Goal: Transaction & Acquisition: Download file/media

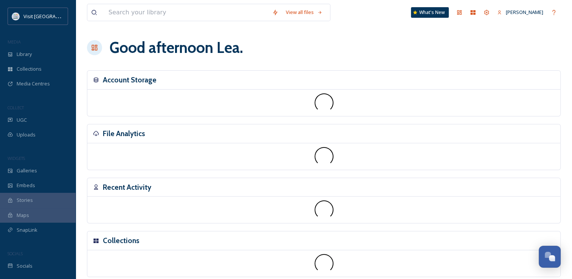
click at [118, 124] on div "File Analytics" at bounding box center [323, 133] width 473 height 19
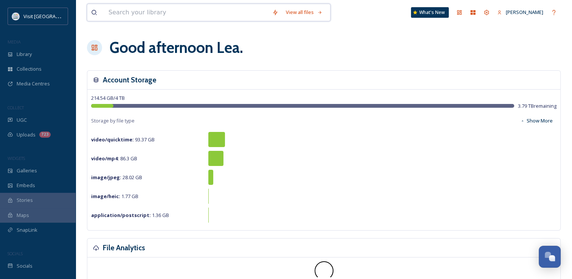
click at [136, 17] on input at bounding box center [187, 12] width 164 height 17
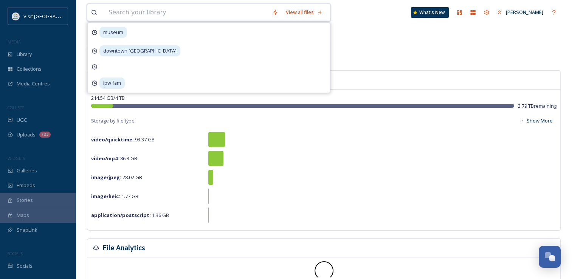
type input "n"
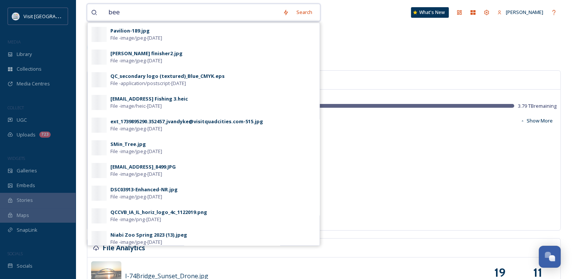
type input "beer"
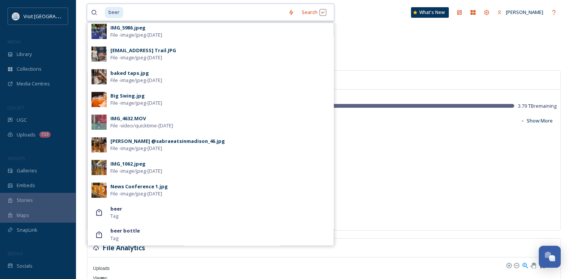
scroll to position [275, 0]
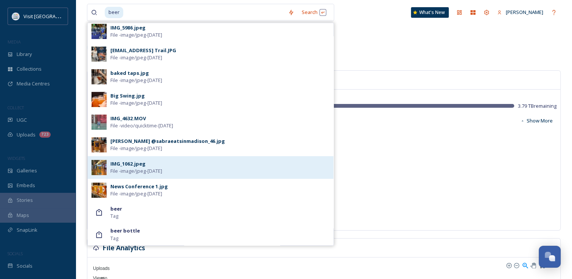
click at [141, 171] on span "File - image/jpeg - [DATE]" at bounding box center [136, 170] width 52 height 7
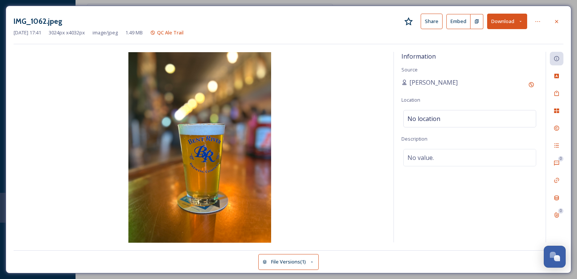
click at [503, 16] on button "Download" at bounding box center [507, 21] width 40 height 15
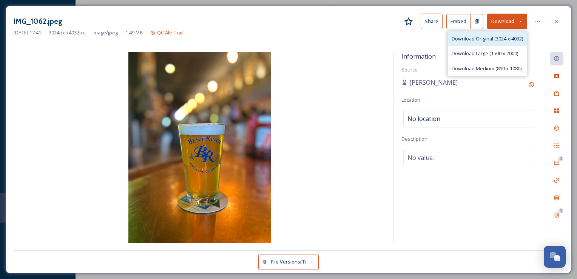
click at [487, 44] on div "Download Original (3024 x 4032)" at bounding box center [487, 38] width 79 height 15
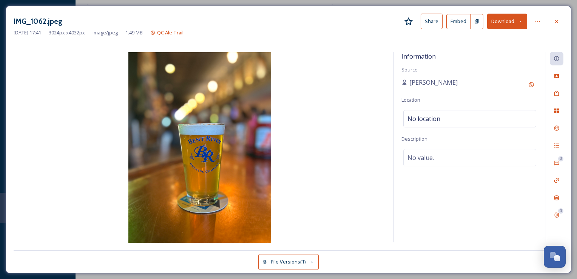
click at [267, 41] on div "IMG_1062.jpeg Share Embed Download [DATE] 17:41 3024 px x 4032 px image/jpeg 1.…" at bounding box center [289, 29] width 550 height 31
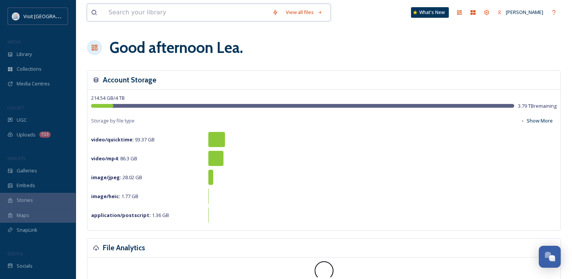
click at [151, 8] on input at bounding box center [187, 12] width 164 height 17
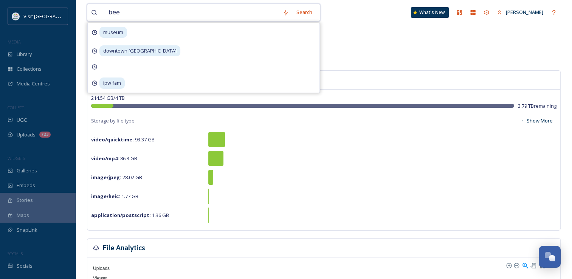
type input "beer"
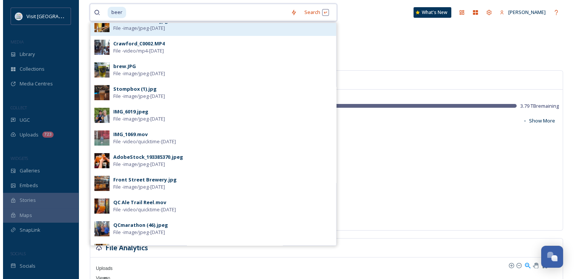
scroll to position [33, 0]
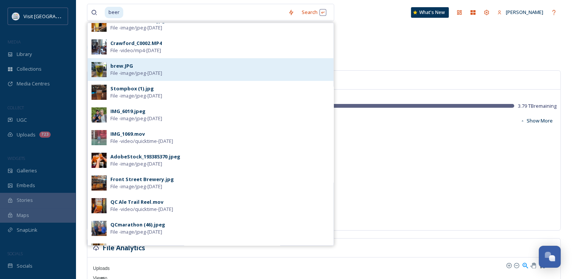
click at [143, 66] on div "brew.JPG File - image/jpeg - [DATE]" at bounding box center [219, 69] width 219 height 14
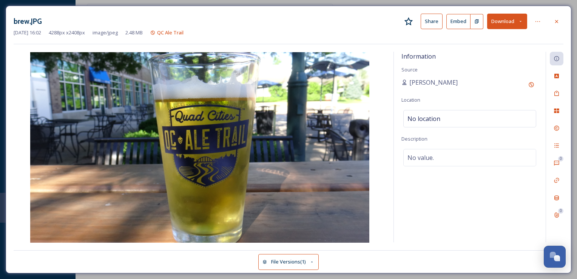
click at [500, 26] on button "Download" at bounding box center [507, 21] width 40 height 15
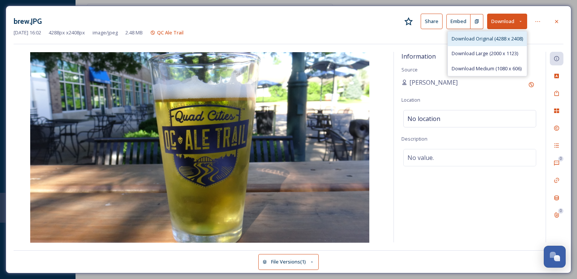
click at [484, 42] on span "Download Original (4288 x 2408)" at bounding box center [487, 38] width 71 height 7
